Goal: Use online tool/utility: Utilize a website feature to perform a specific function

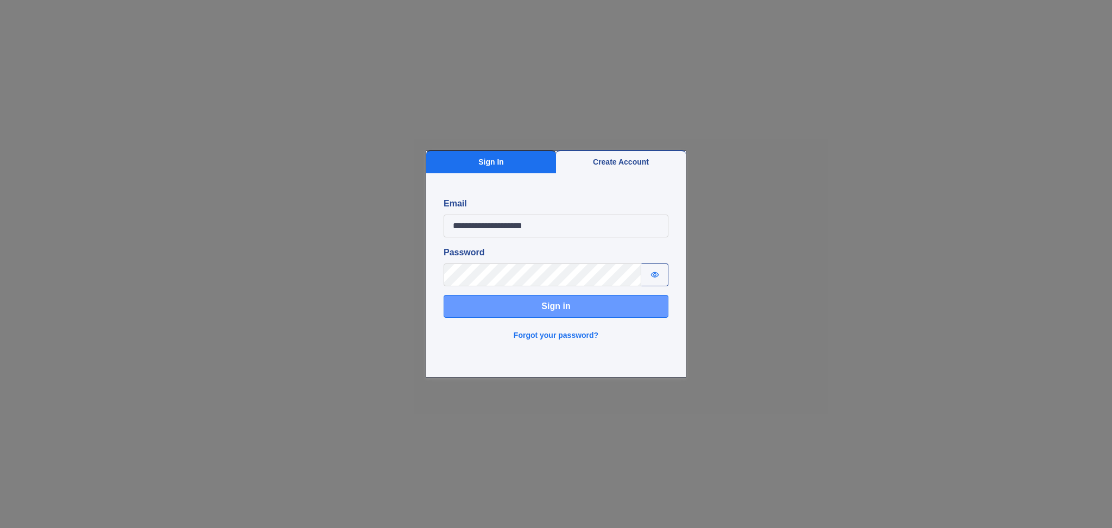
click at [519, 300] on button "Sign in" at bounding box center [556, 306] width 225 height 23
click at [323, 211] on div "**********" at bounding box center [556, 264] width 1112 height 528
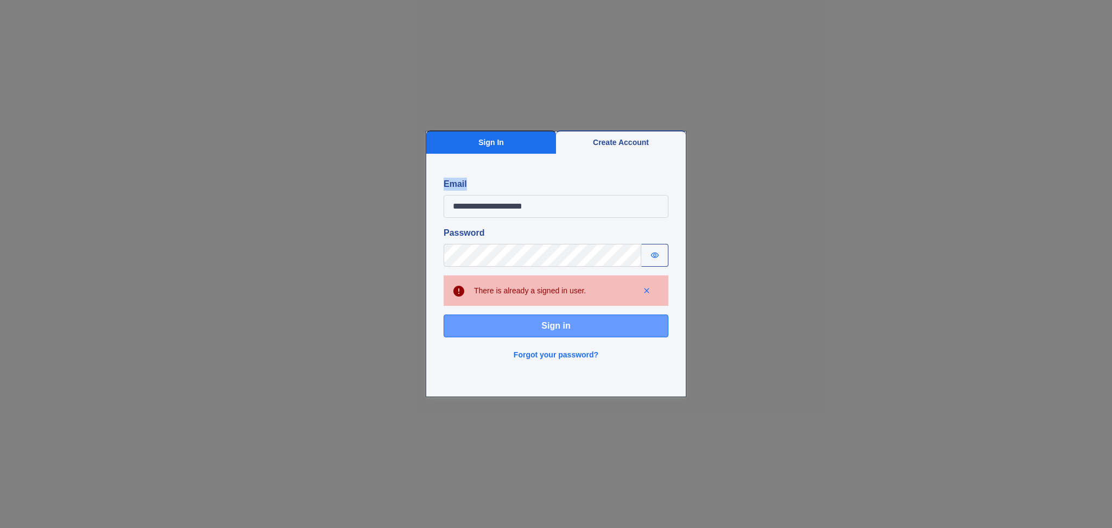
click at [584, 324] on button "Sign in" at bounding box center [556, 325] width 225 height 23
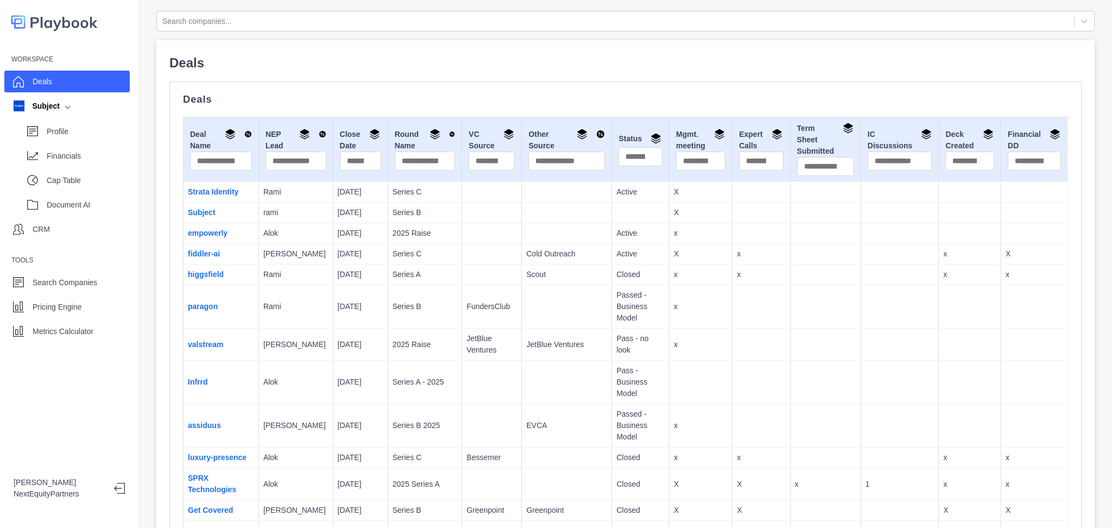
drag, startPoint x: 351, startPoint y: 224, endPoint x: 426, endPoint y: 393, distance: 184.7
click at [426, 420] on p "Series B 2025" at bounding box center [425, 425] width 65 height 11
click at [107, 338] on div "Metrics Calculator" at bounding box center [66, 331] width 125 height 22
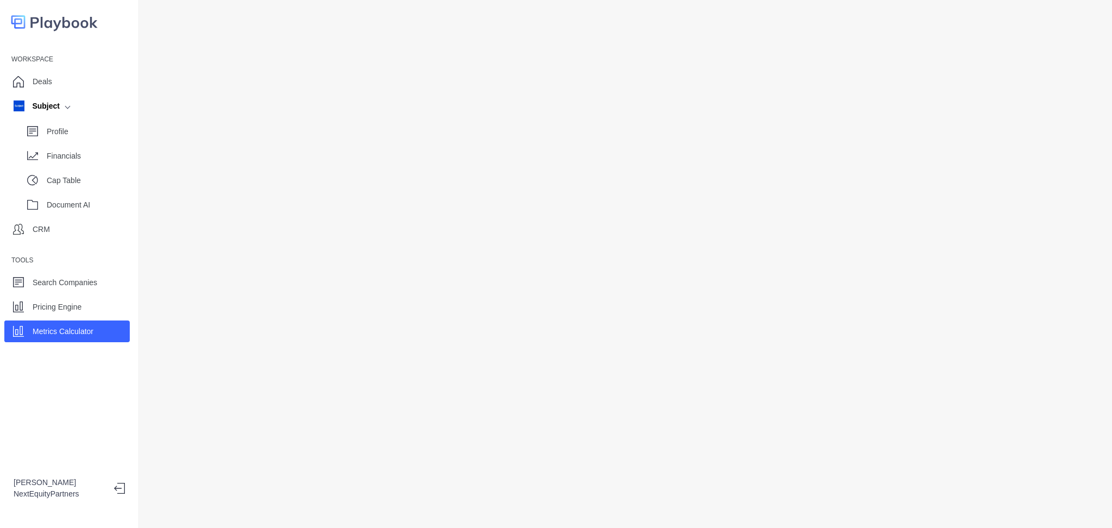
click at [72, 328] on p "Metrics Calculator" at bounding box center [63, 331] width 61 height 11
